Goal: Transaction & Acquisition: Book appointment/travel/reservation

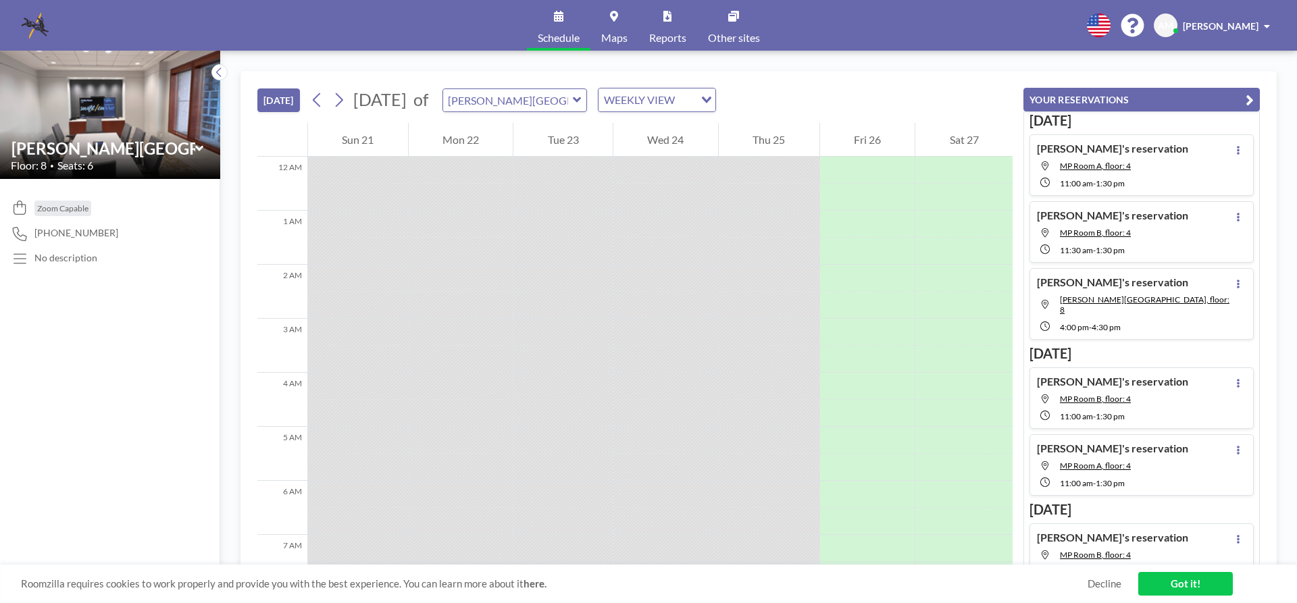
scroll to position [540, 0]
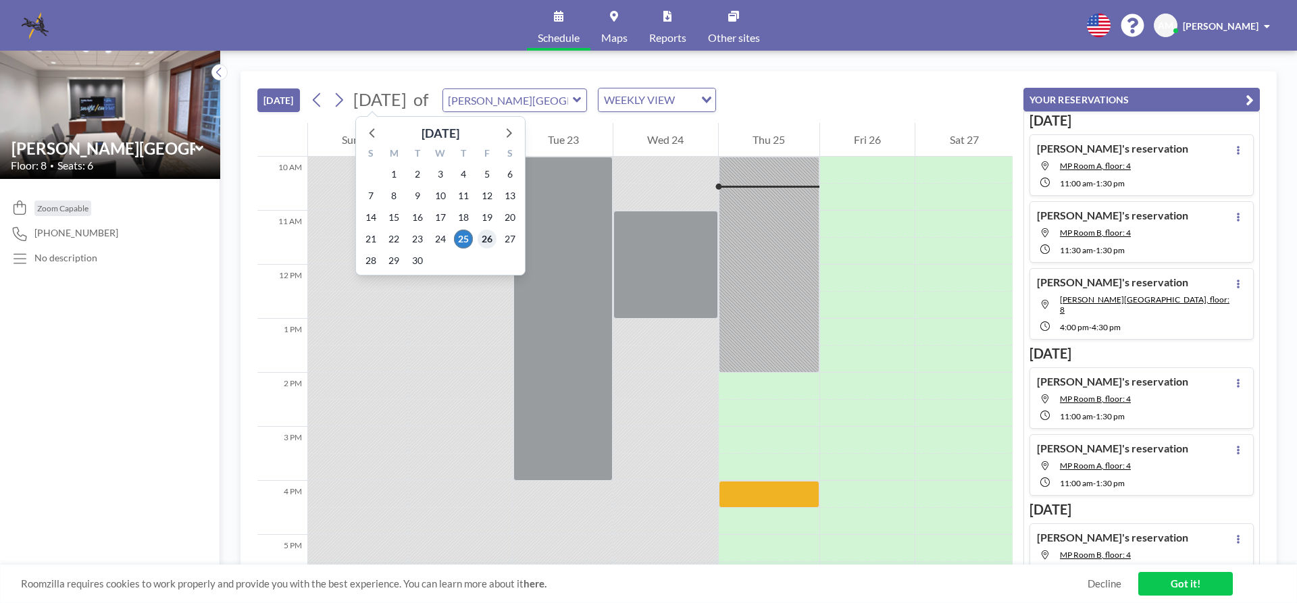
click at [483, 236] on span "26" at bounding box center [487, 239] width 19 height 19
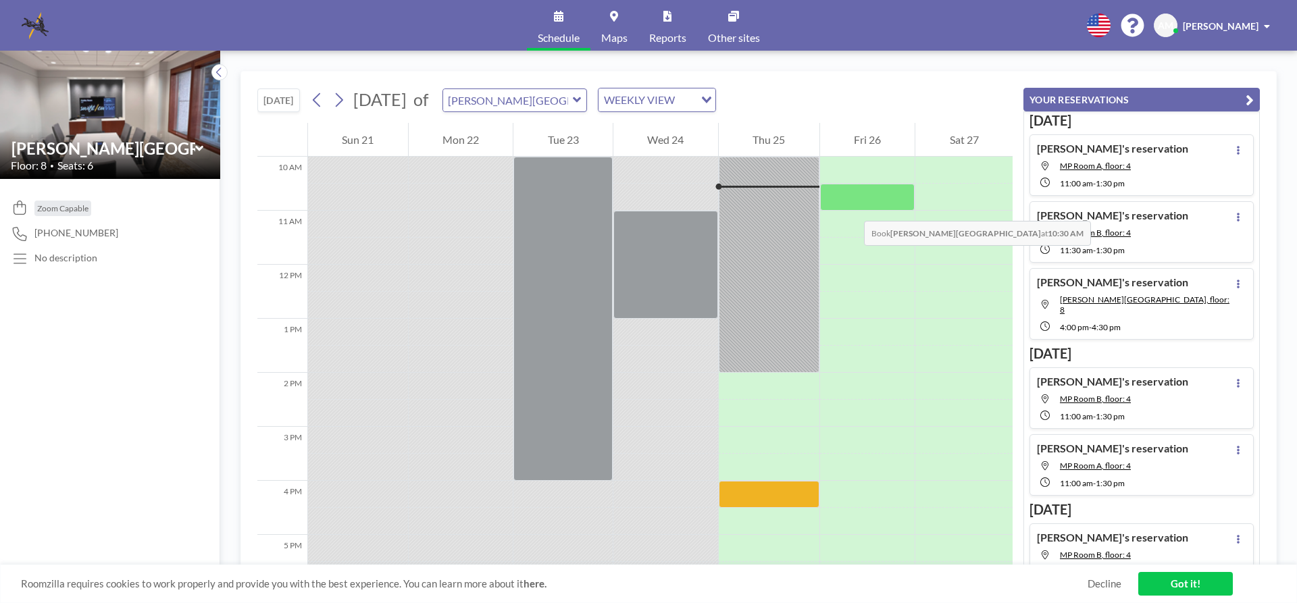
scroll to position [405, 0]
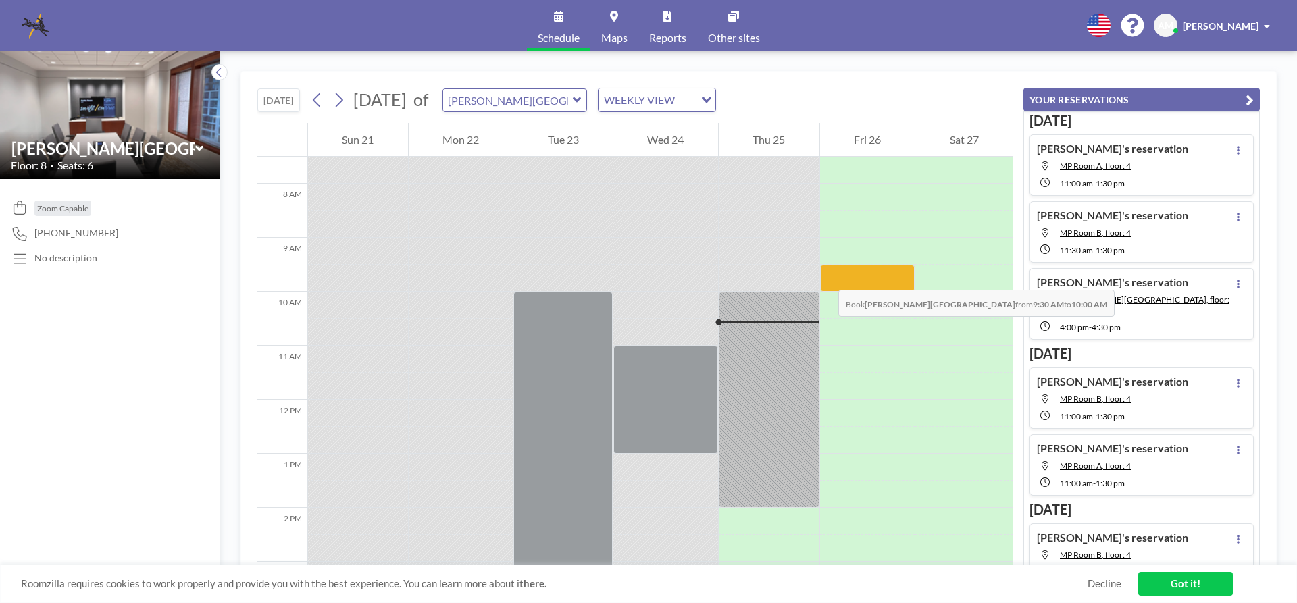
click at [825, 276] on div at bounding box center [867, 278] width 95 height 27
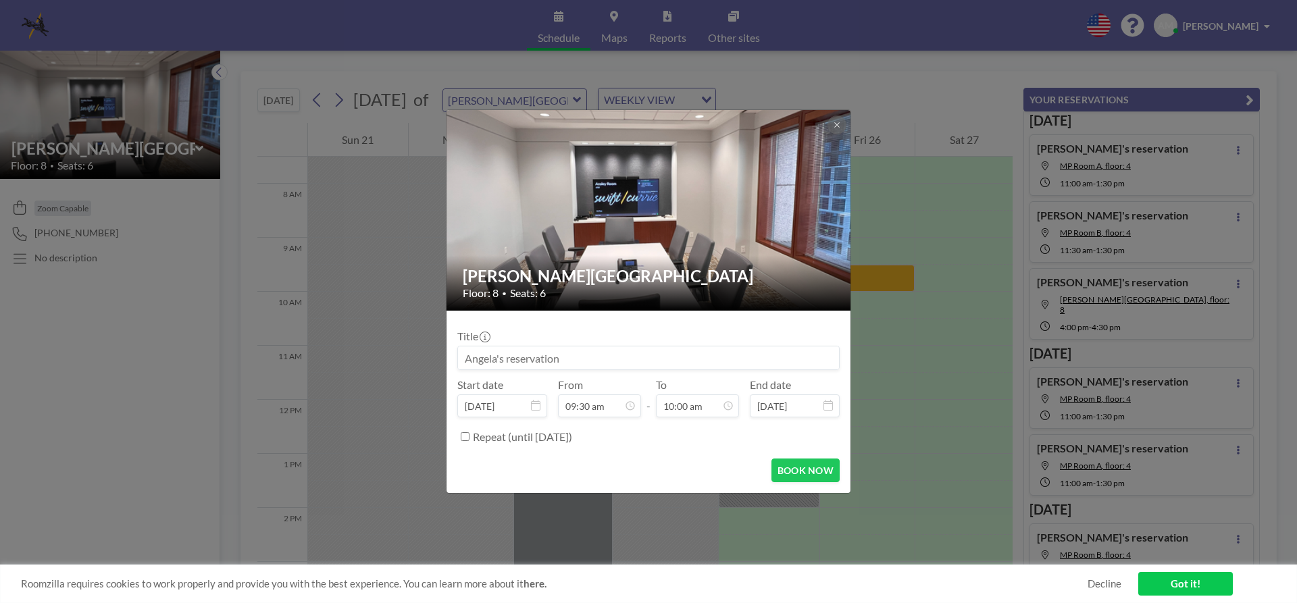
click at [825, 276] on h2 "[PERSON_NAME][GEOGRAPHIC_DATA]" at bounding box center [649, 276] width 373 height 20
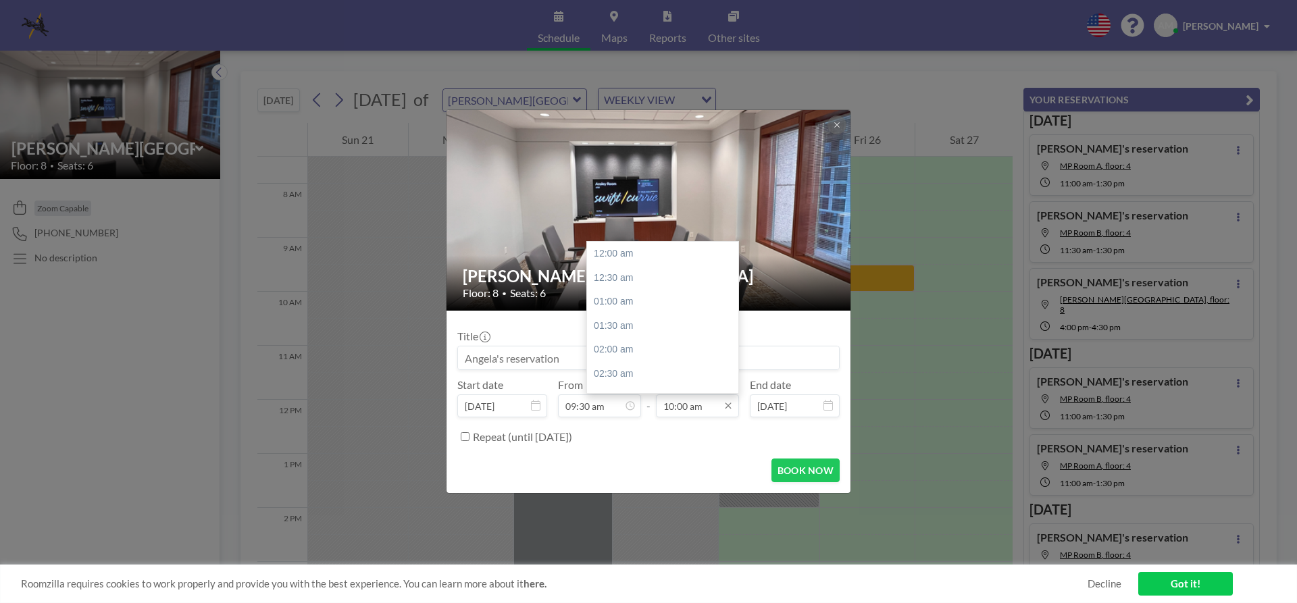
scroll to position [481, 0]
click at [725, 405] on icon at bounding box center [728, 406] width 11 height 11
click at [630, 332] on div "11:30 am" at bounding box center [666, 326] width 158 height 24
type input "11:30 am"
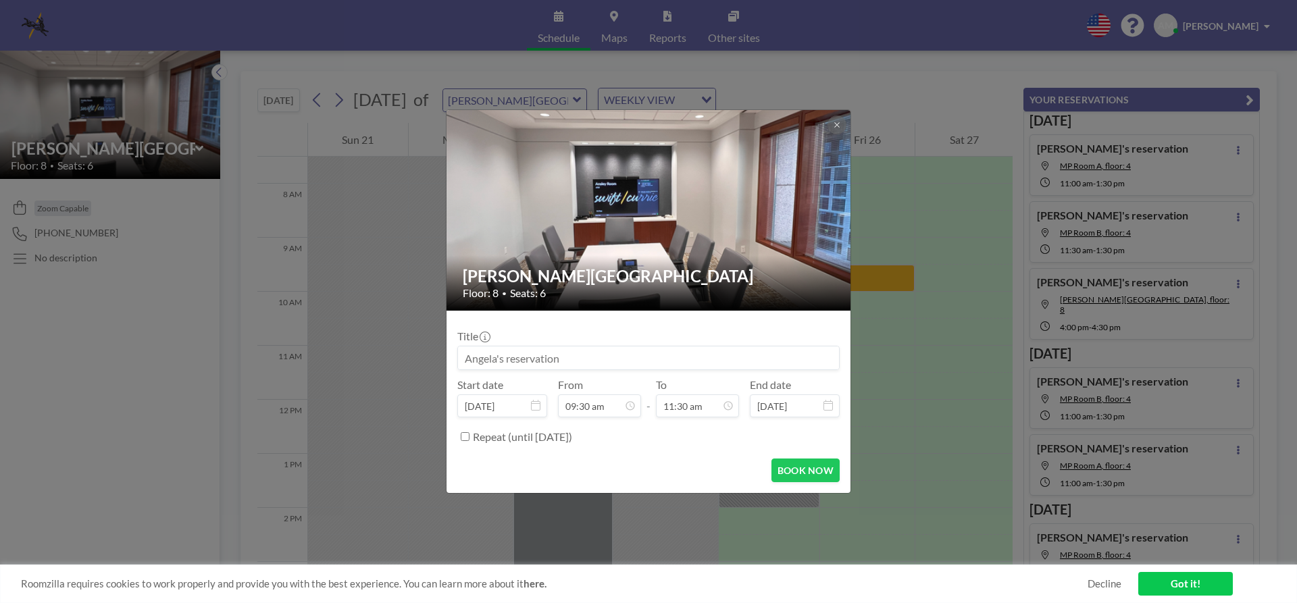
scroll to position [553, 0]
click at [796, 469] on button "BOOK NOW" at bounding box center [805, 471] width 68 height 24
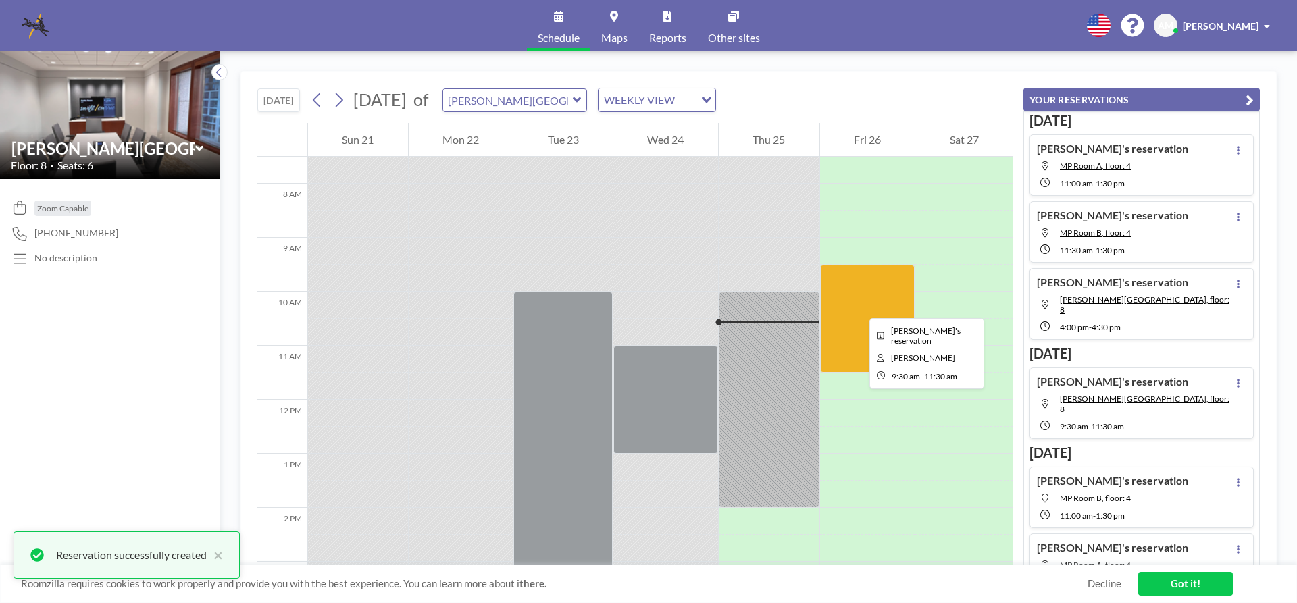
click at [859, 306] on div at bounding box center [867, 319] width 95 height 108
